Goal: Task Accomplishment & Management: Complete application form

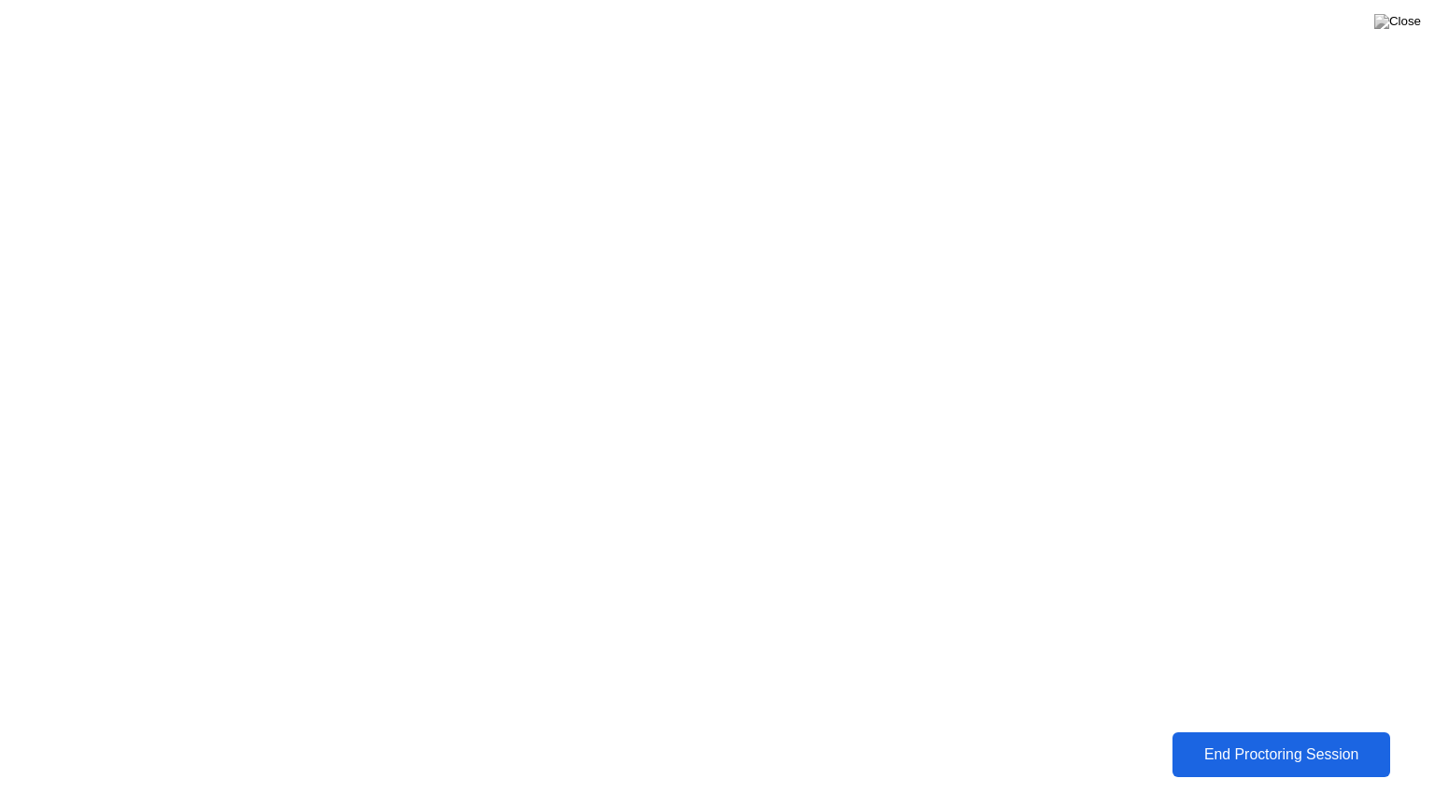
click at [1232, 756] on div "End Proctoring Session" at bounding box center [1280, 755] width 207 height 17
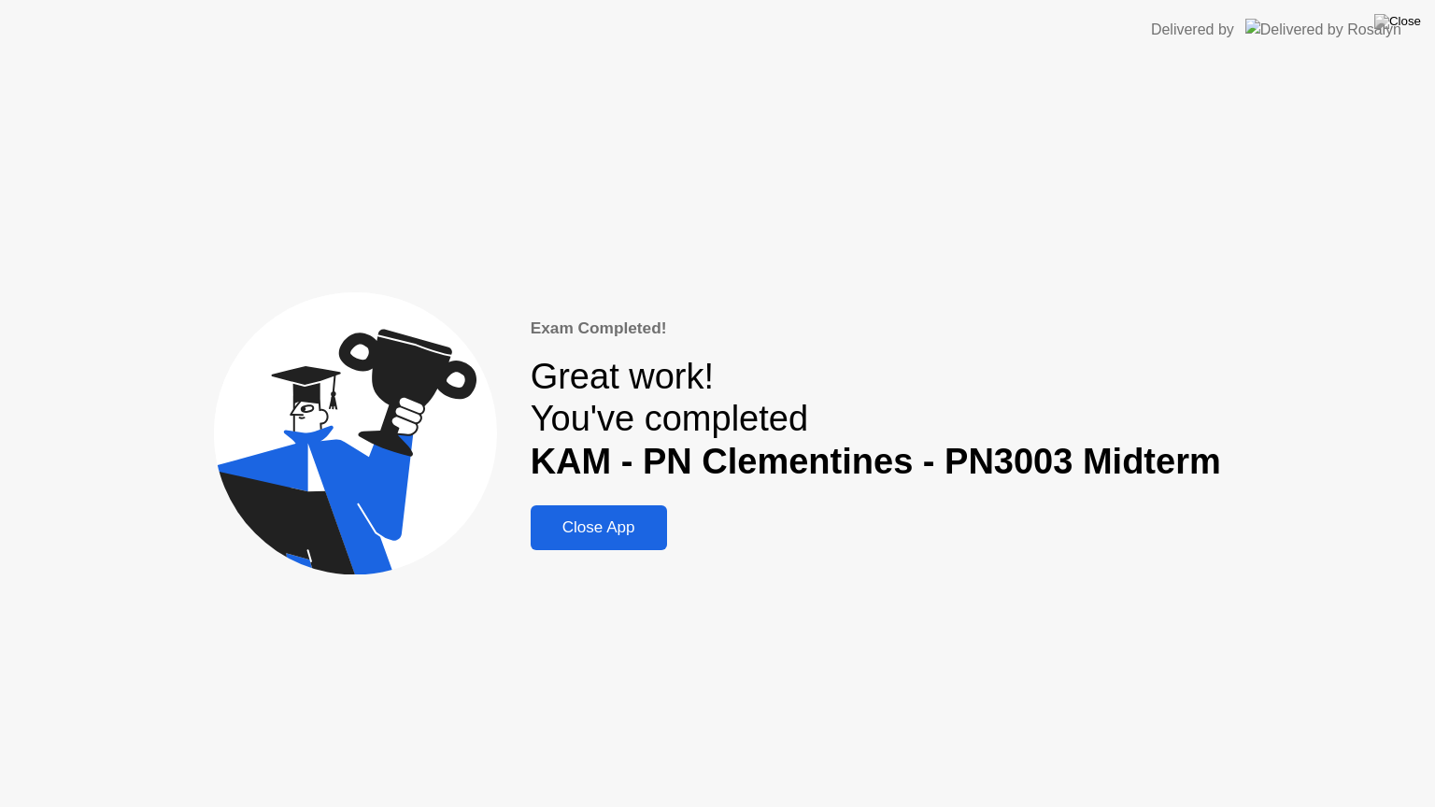
click at [591, 527] on div "Close App" at bounding box center [598, 528] width 125 height 19
